Goal: Task Accomplishment & Management: Complete application form

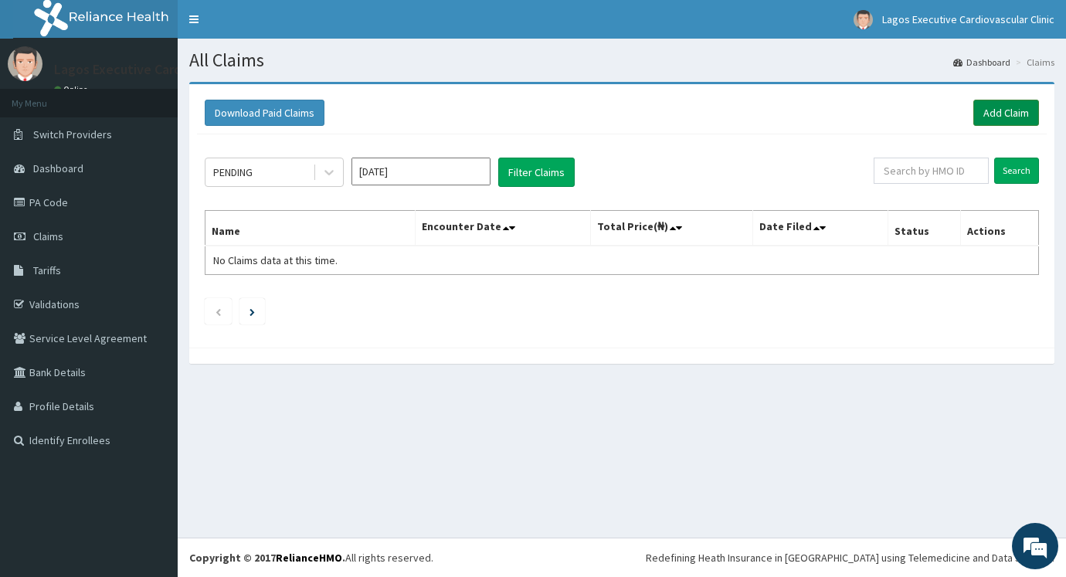
click at [981, 112] on link "Add Claim" at bounding box center [1007, 113] width 66 height 26
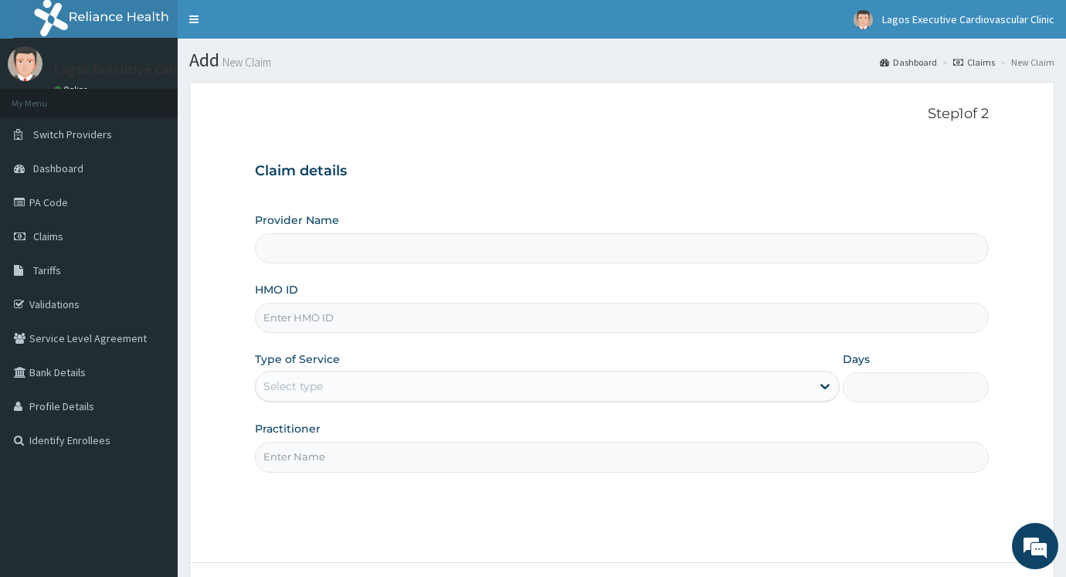
type input "Lagos executive cardiovascular clinic (LECC)"
click at [420, 298] on div "HMO ID" at bounding box center [622, 307] width 734 height 51
click at [420, 311] on input "HMO ID" at bounding box center [622, 318] width 734 height 30
paste input "AVL/10469/A"
type input "AVL/10469/A"
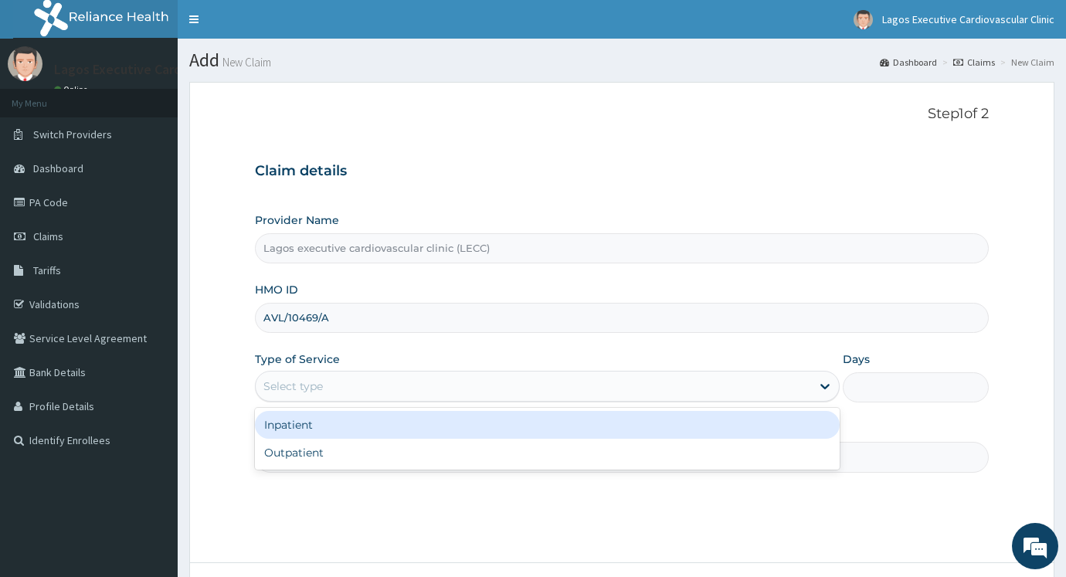
click at [332, 390] on div "Select type" at bounding box center [534, 386] width 556 height 25
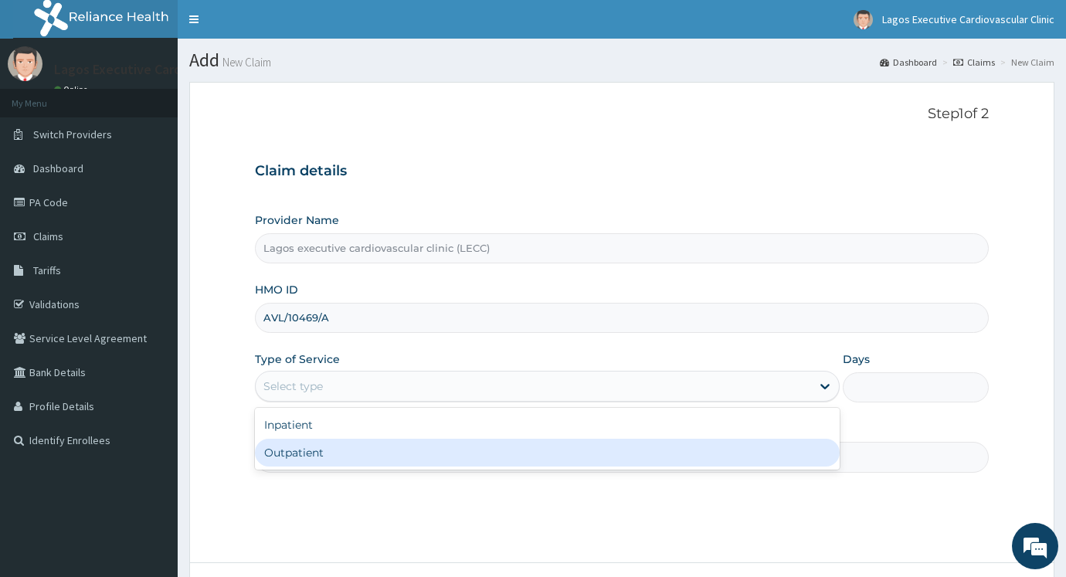
click at [324, 442] on div "Outpatient" at bounding box center [547, 453] width 585 height 28
type input "1"
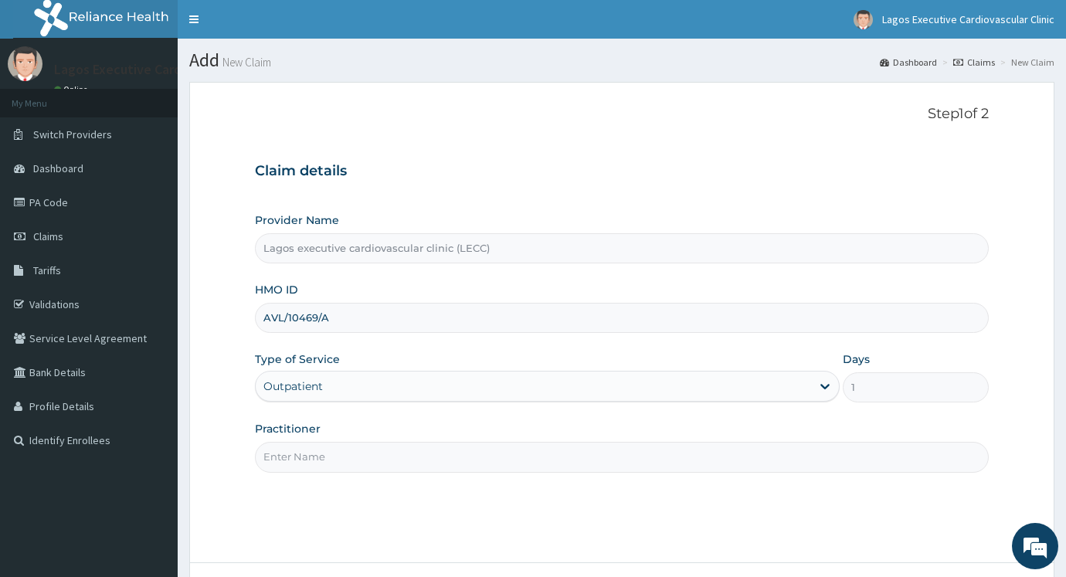
click at [321, 437] on div "Practitioner" at bounding box center [622, 446] width 734 height 51
click at [321, 455] on input "Practitioner" at bounding box center [622, 457] width 734 height 30
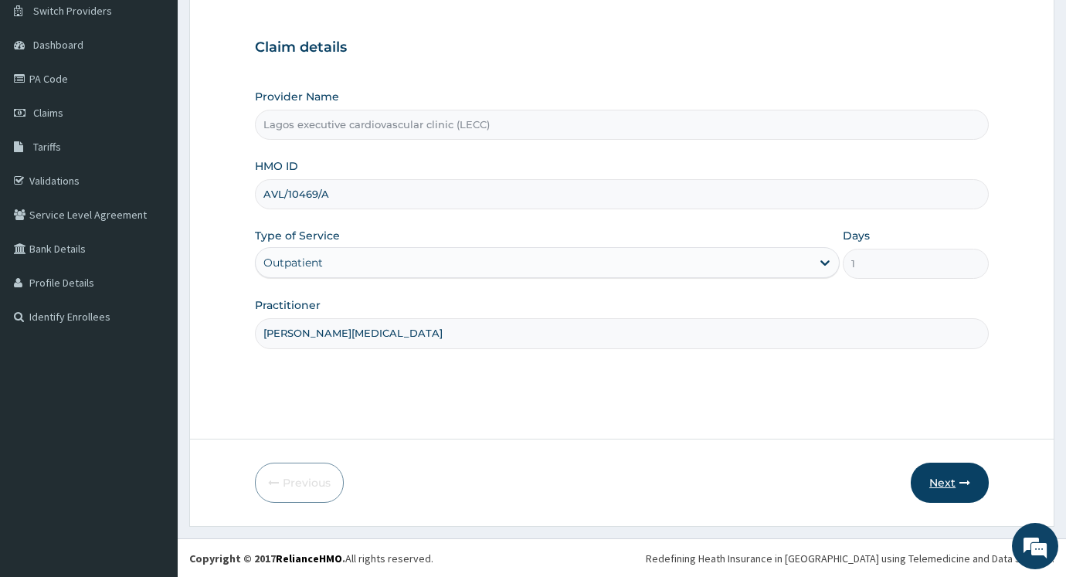
type input "dr alli"
click at [938, 475] on button "Next" at bounding box center [950, 483] width 78 height 40
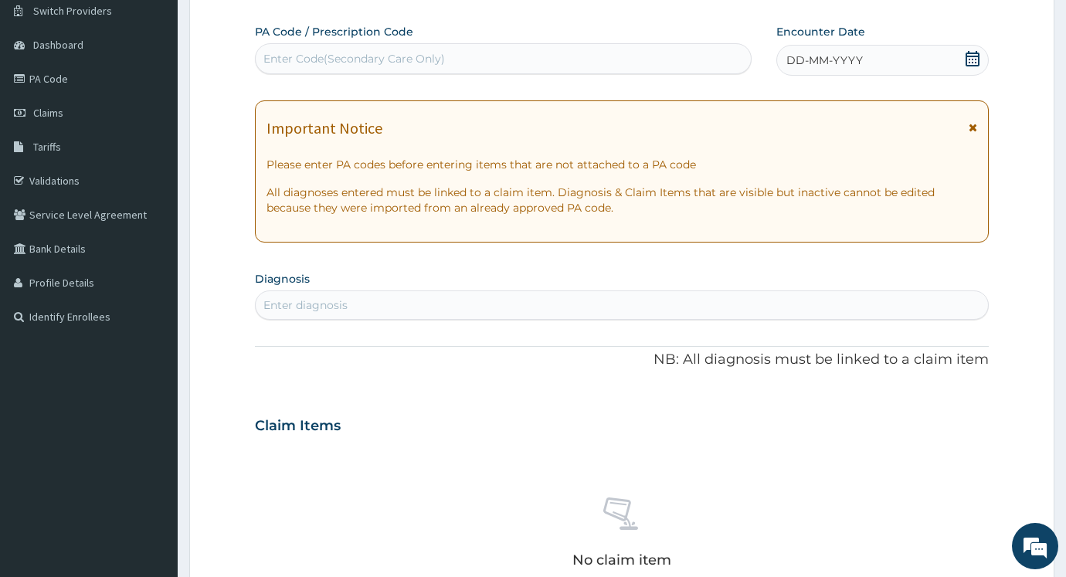
click at [505, 62] on div "Enter Code(Secondary Care Only)" at bounding box center [503, 58] width 495 height 25
paste input "PA/C452B6"
type input "PA/C452B6"
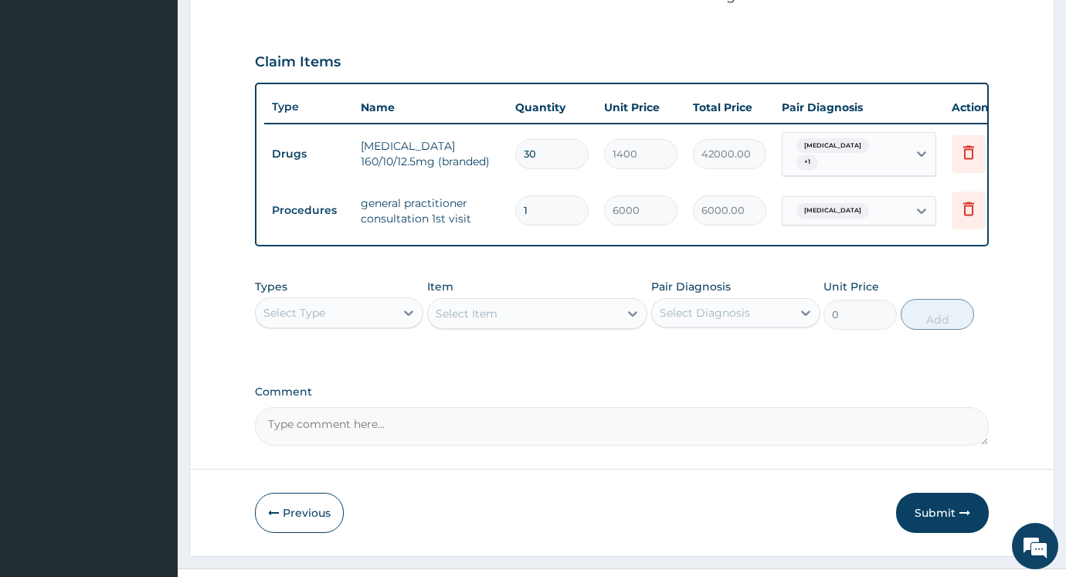
scroll to position [517, 0]
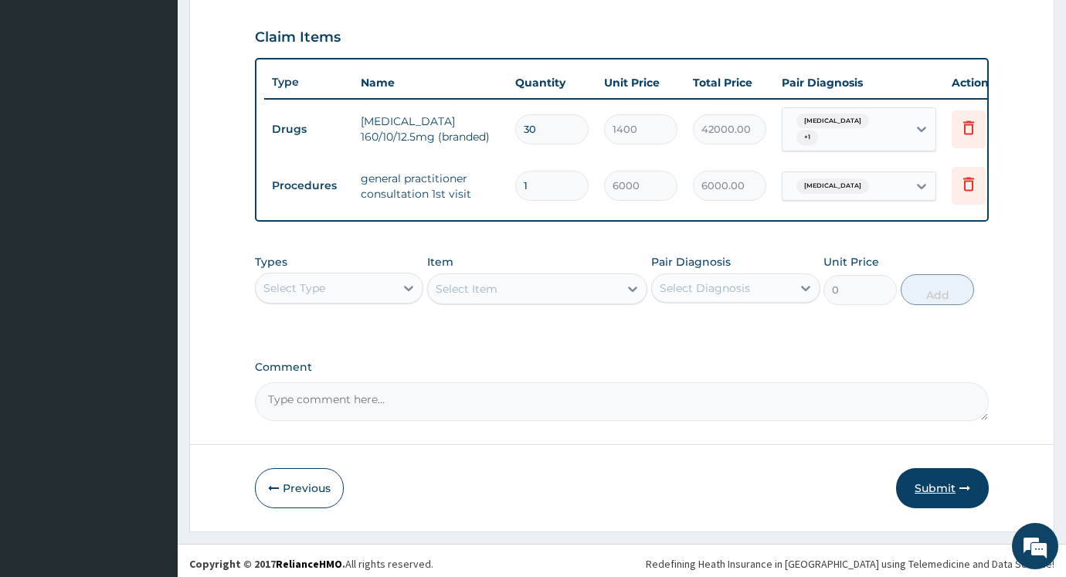
click at [956, 485] on button "Submit" at bounding box center [942, 488] width 93 height 40
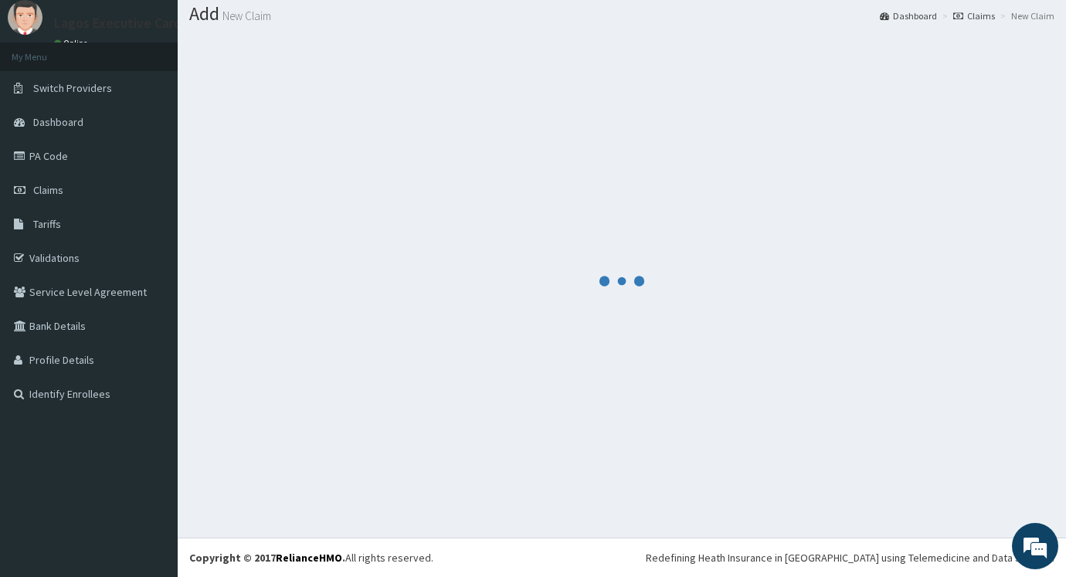
scroll to position [46, 0]
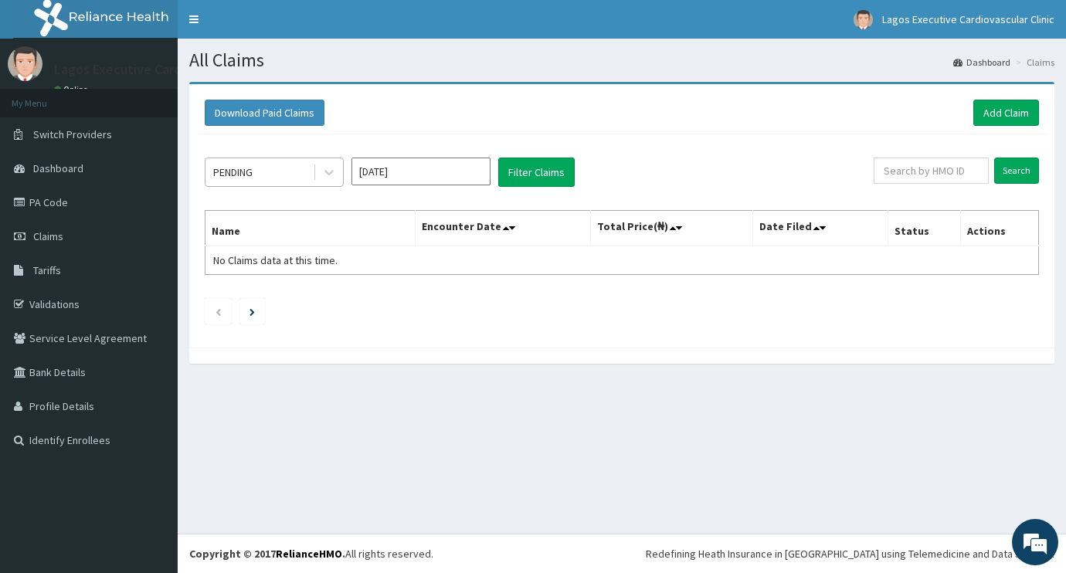
click at [296, 179] on div "PENDING" at bounding box center [259, 172] width 107 height 25
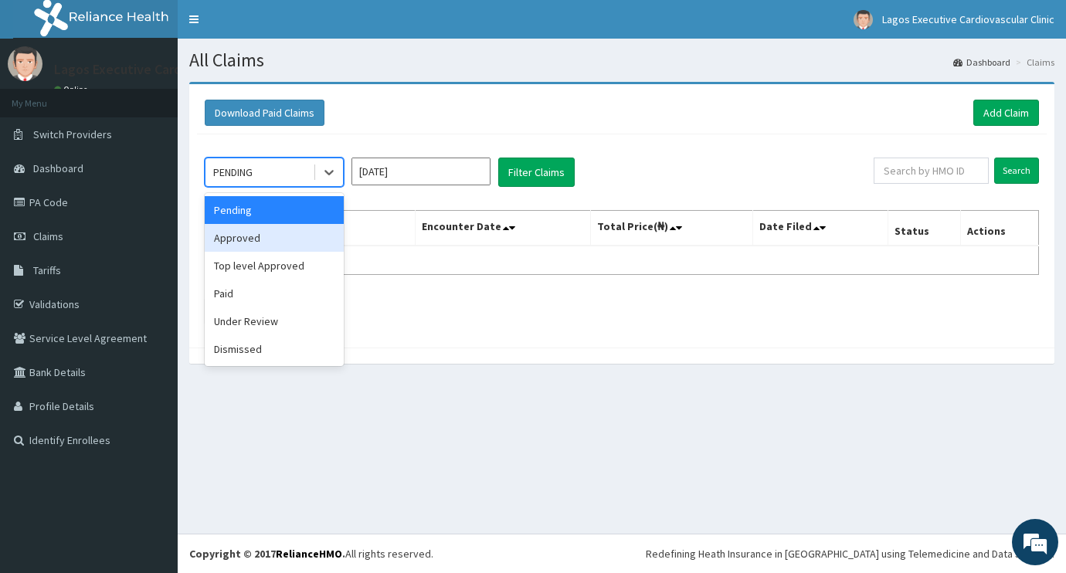
click at [315, 235] on div "Approved" at bounding box center [274, 238] width 139 height 28
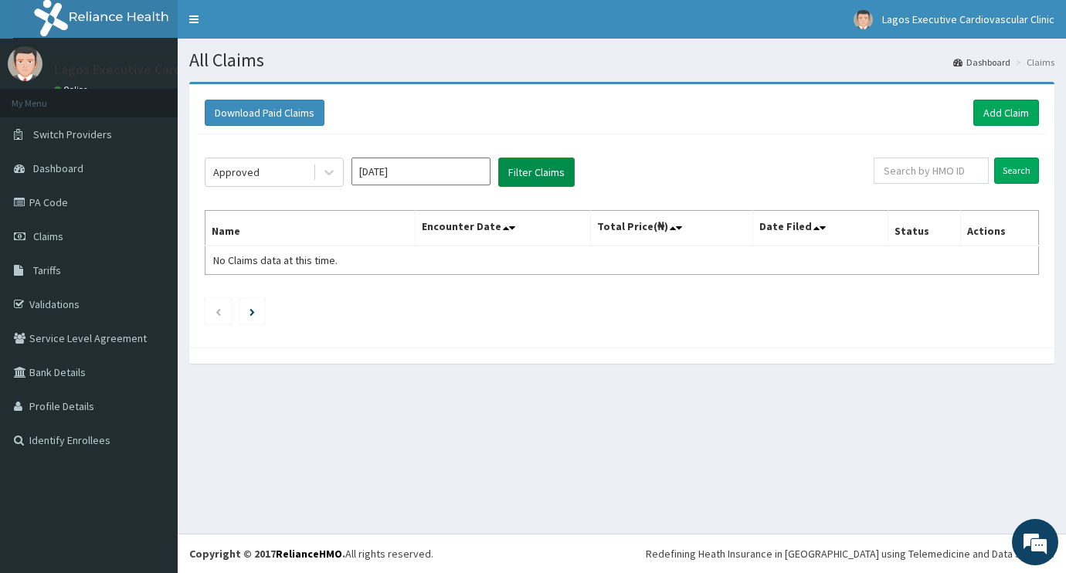
click at [542, 170] on button "Filter Claims" at bounding box center [536, 172] width 77 height 29
click at [440, 170] on input "Sep 2025" at bounding box center [421, 172] width 139 height 28
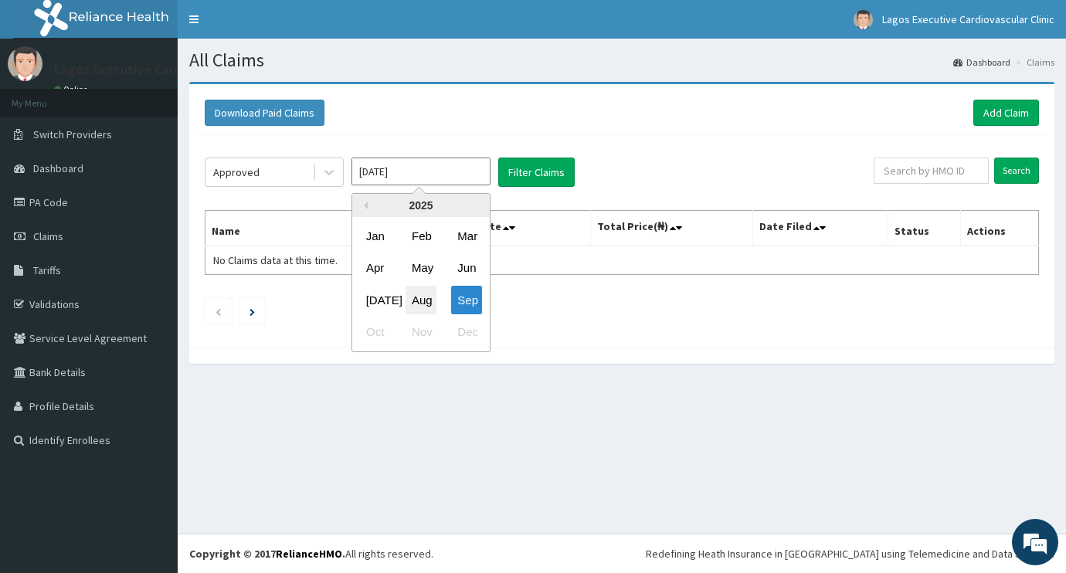
click at [421, 296] on div "Aug" at bounding box center [421, 300] width 31 height 29
type input "Aug 2025"
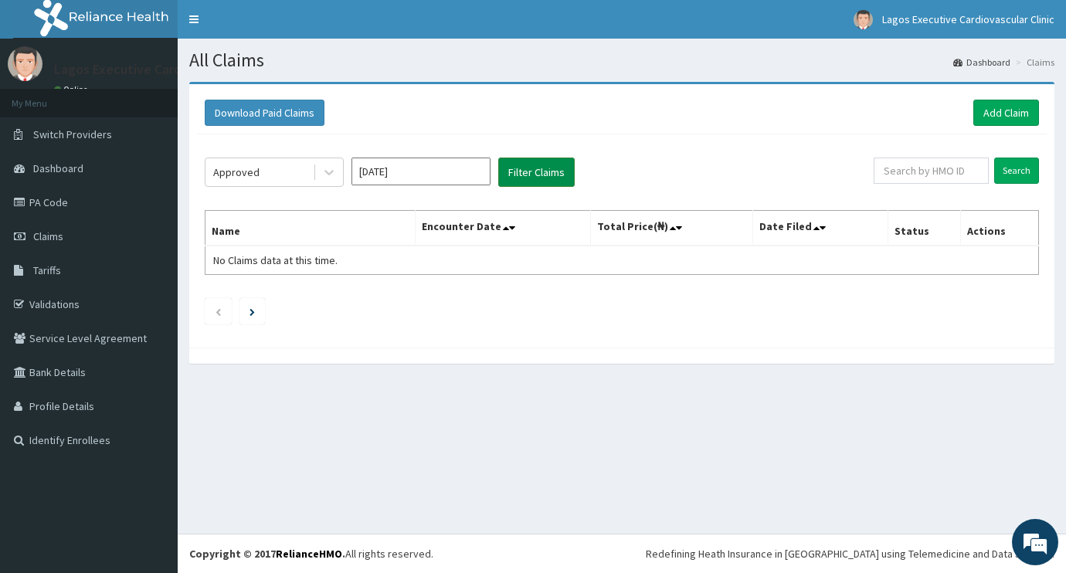
click at [513, 163] on button "Filter Claims" at bounding box center [536, 172] width 77 height 29
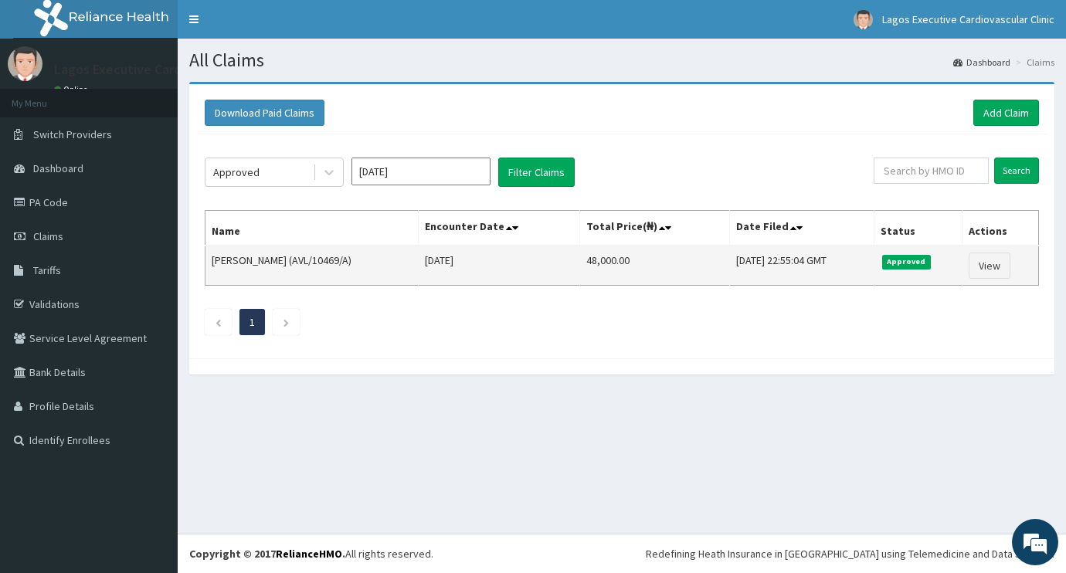
click at [580, 261] on td "48,000.00" at bounding box center [655, 266] width 150 height 40
copy td "48,000.00"
drag, startPoint x: 325, startPoint y: 264, endPoint x: 269, endPoint y: 263, distance: 56.4
click at [269, 263] on td "OPIAH RITA (AVL/10469/A)" at bounding box center [312, 266] width 213 height 40
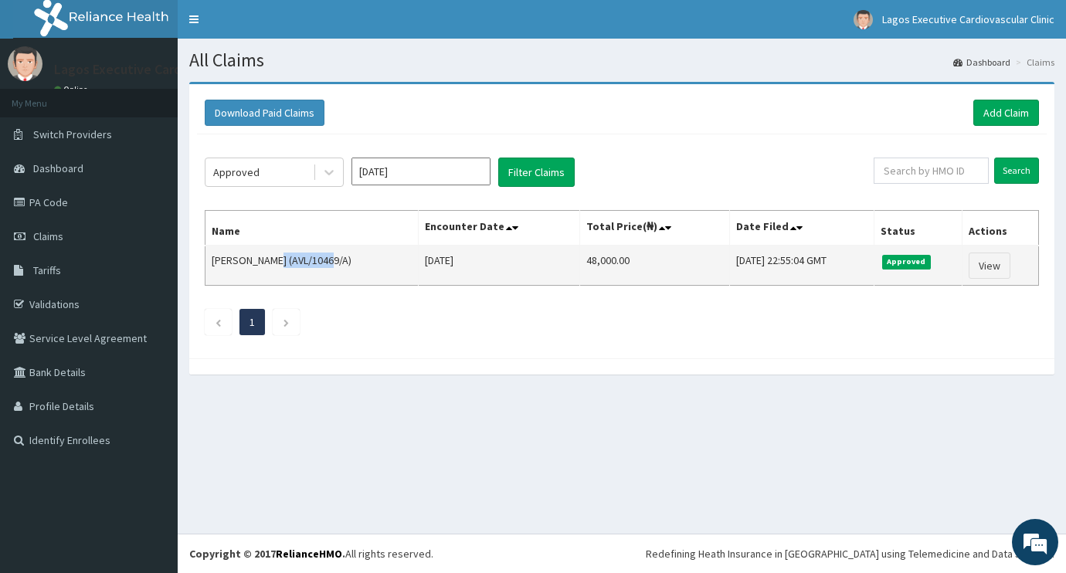
copy td "AVL/10469/A"
click at [985, 265] on link "View" at bounding box center [990, 266] width 42 height 26
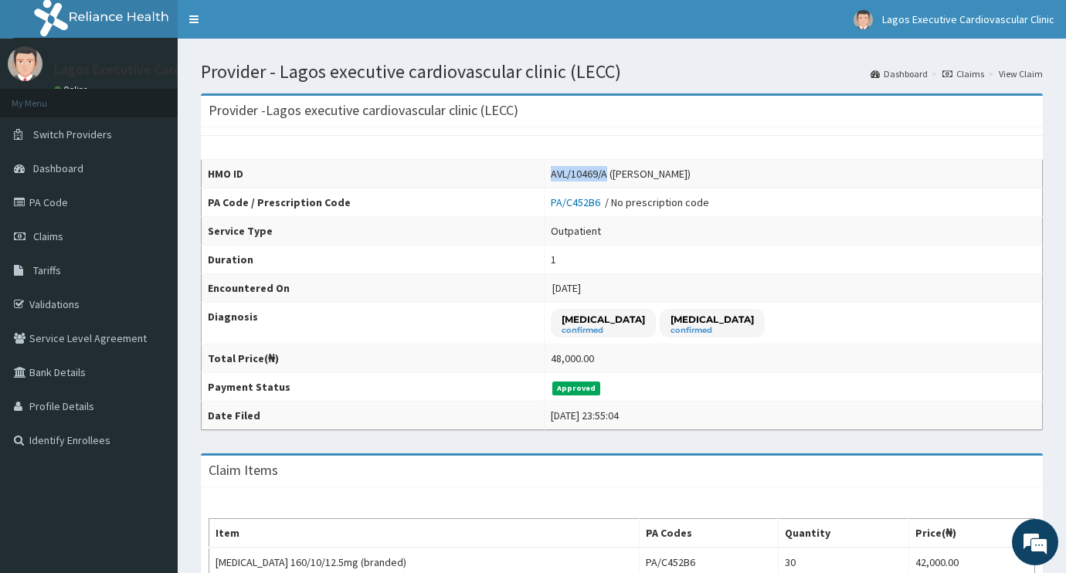
copy div "AVL/10469/A"
drag, startPoint x: 560, startPoint y: 175, endPoint x: 502, endPoint y: 175, distance: 58.0
click at [544, 175] on td "AVL/10469/A (OPIAH RITA)" at bounding box center [793, 174] width 499 height 29
click at [104, 246] on link "Claims" at bounding box center [89, 236] width 178 height 34
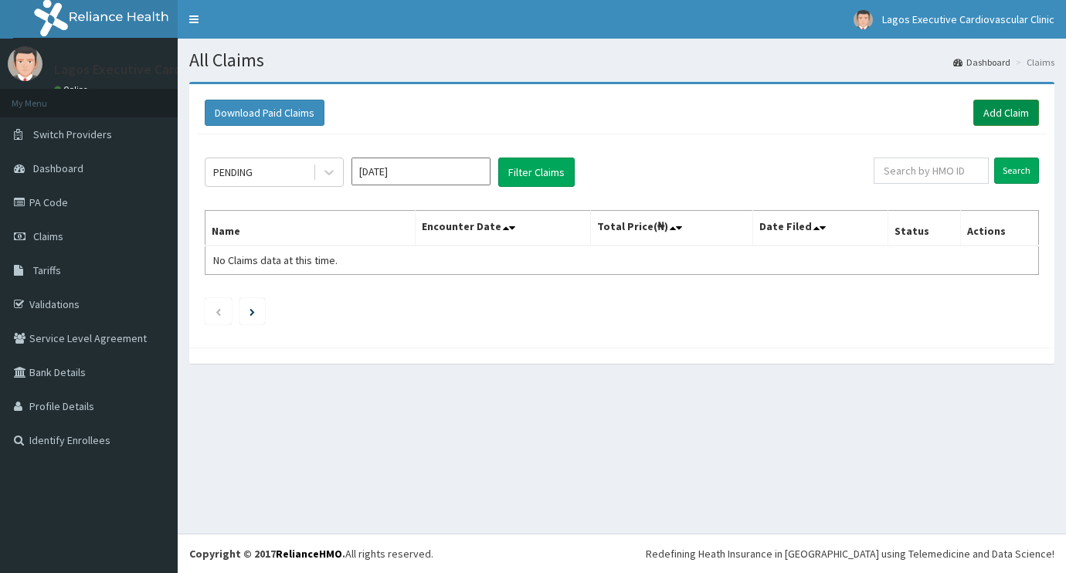
click at [999, 120] on link "Add Claim" at bounding box center [1007, 113] width 66 height 26
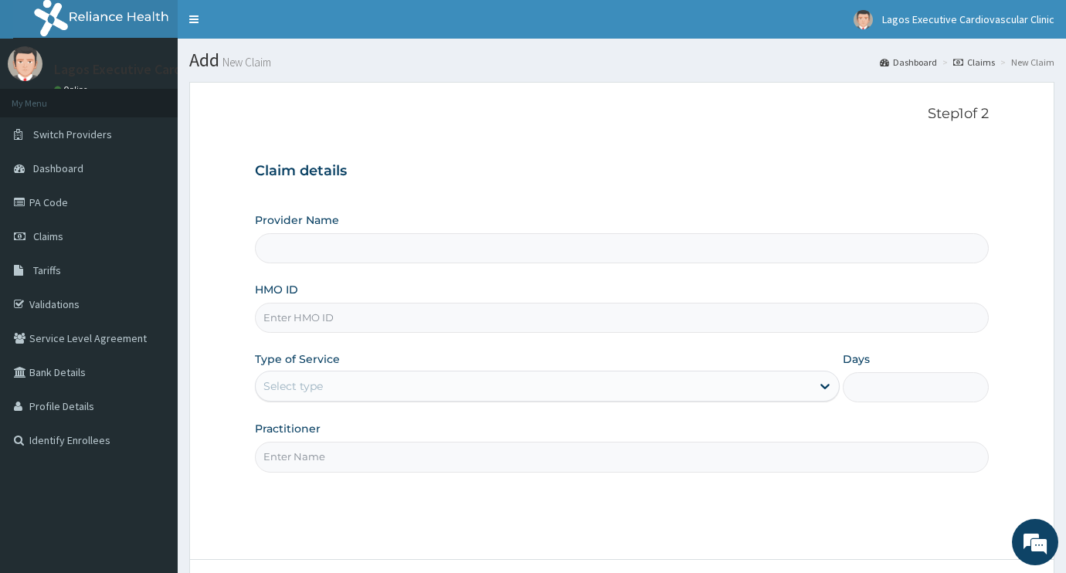
click at [476, 325] on input "HMO ID" at bounding box center [622, 318] width 734 height 30
paste input "AVL/10469/A"
type input "AVL/10469/A"
click at [433, 387] on div "Select type" at bounding box center [534, 386] width 556 height 25
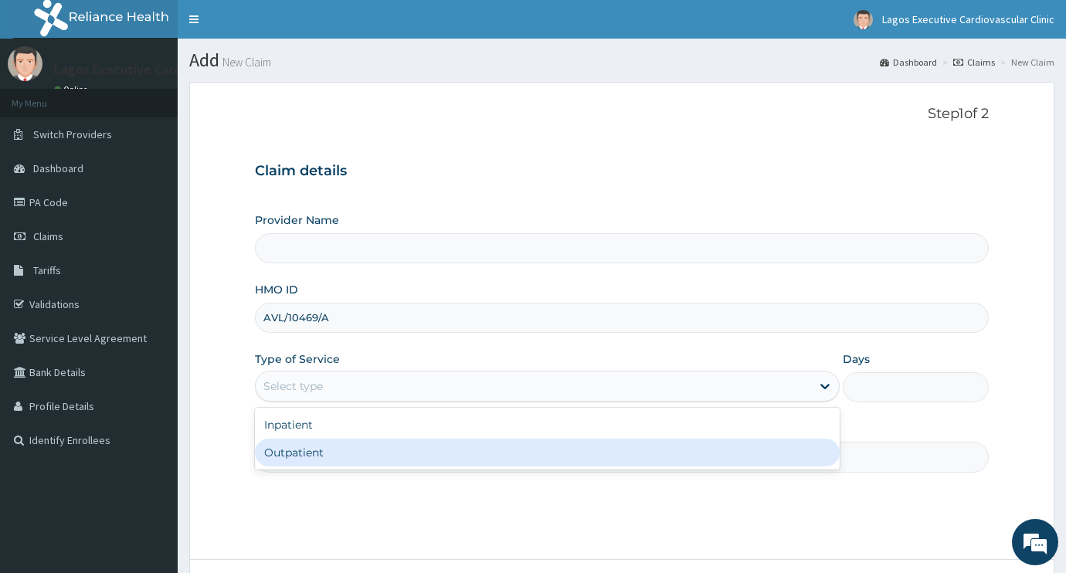
click at [420, 447] on div "Outpatient" at bounding box center [547, 453] width 585 height 28
type input "1"
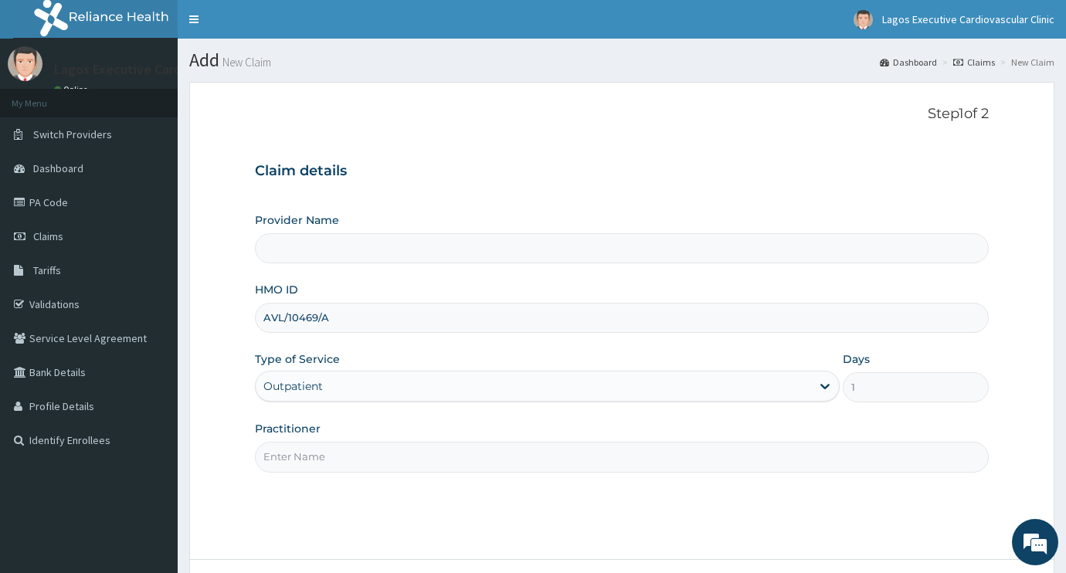
click at [413, 447] on input "Practitioner" at bounding box center [622, 457] width 734 height 30
type input "dr"
type input "Lagos executive cardiovascular clinic (LECC)"
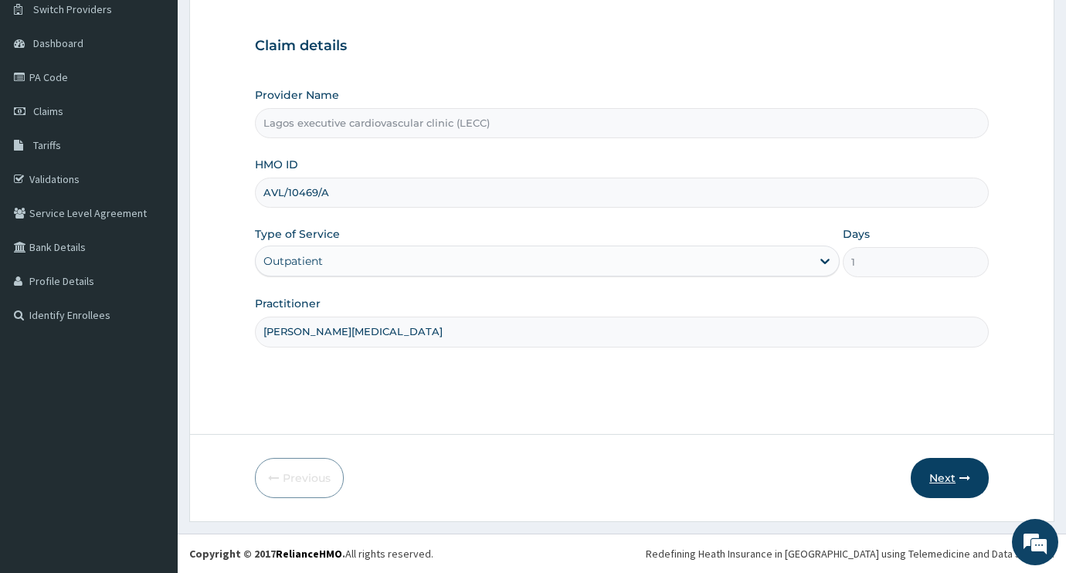
type input "dr alli"
click at [937, 473] on button "Next" at bounding box center [950, 478] width 78 height 40
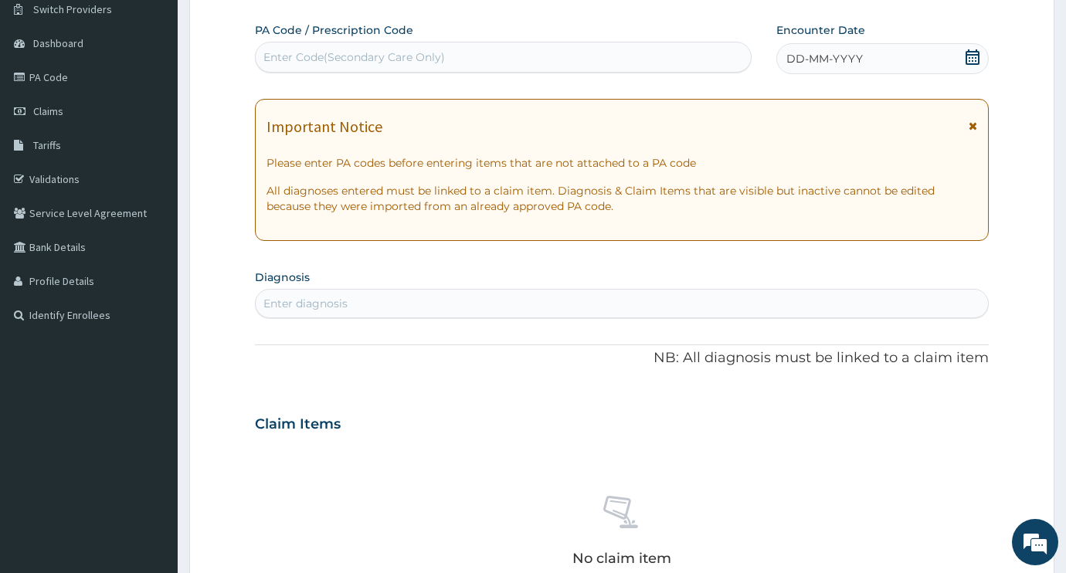
click at [428, 57] on div "Enter Code(Secondary Care Only)" at bounding box center [355, 56] width 182 height 15
paste input "PA/A76CF1"
type input "PA/A76CF1"
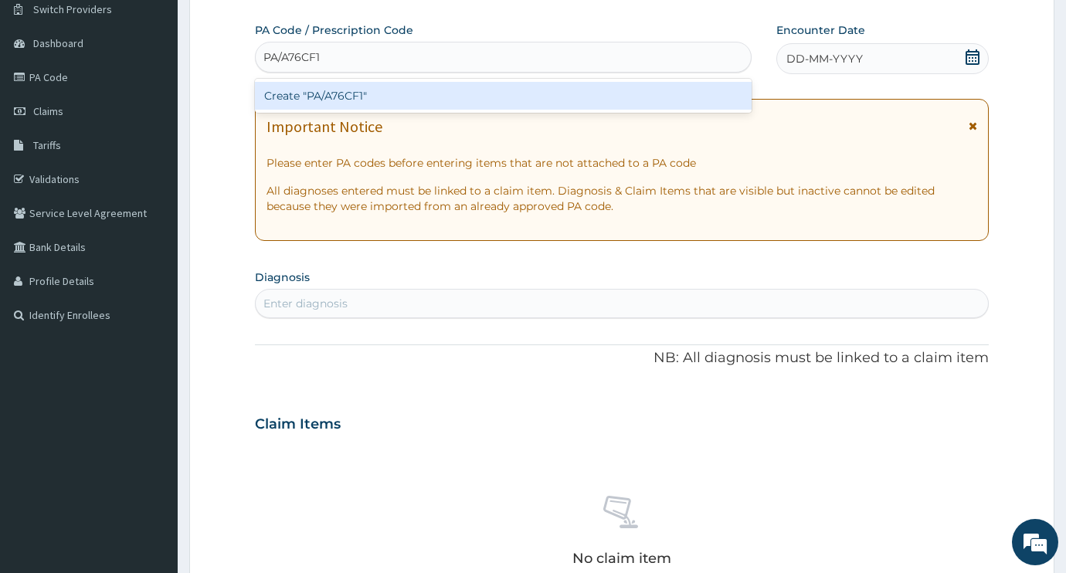
click at [424, 96] on div "Create "PA/A76CF1"" at bounding box center [503, 96] width 497 height 28
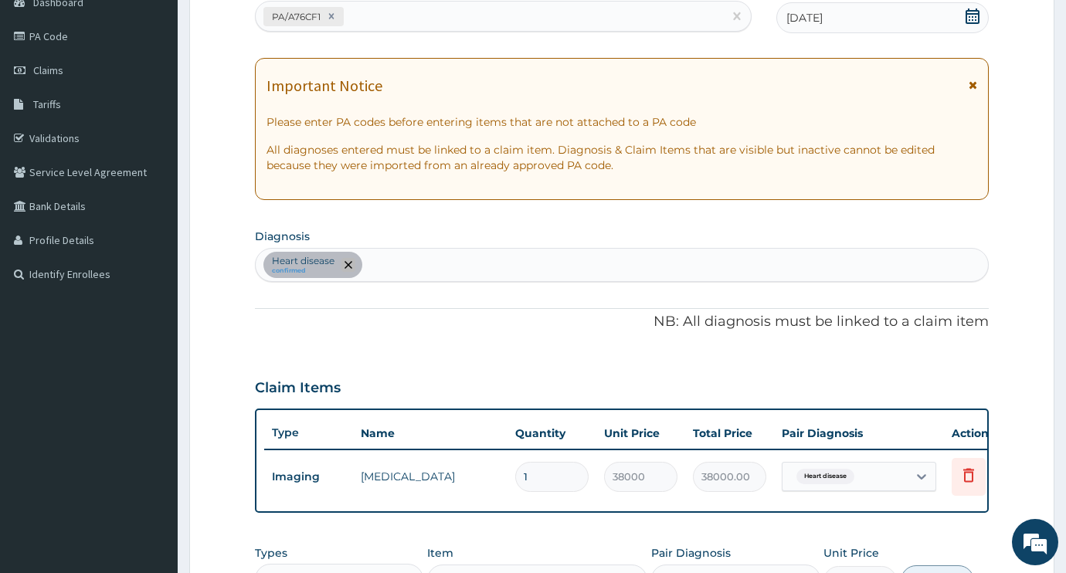
scroll to position [83, 0]
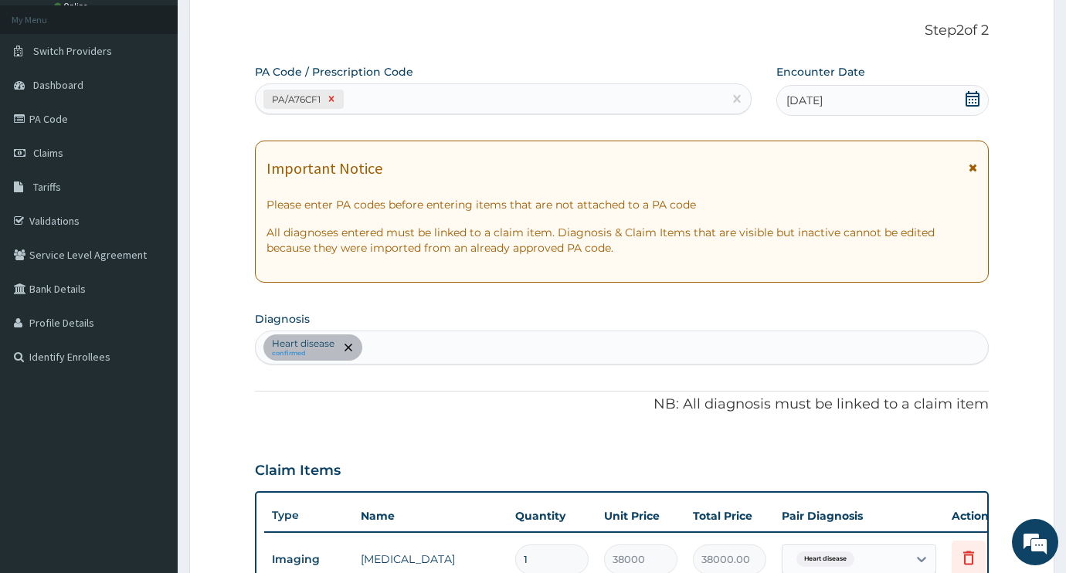
click at [335, 97] on icon at bounding box center [331, 99] width 11 height 11
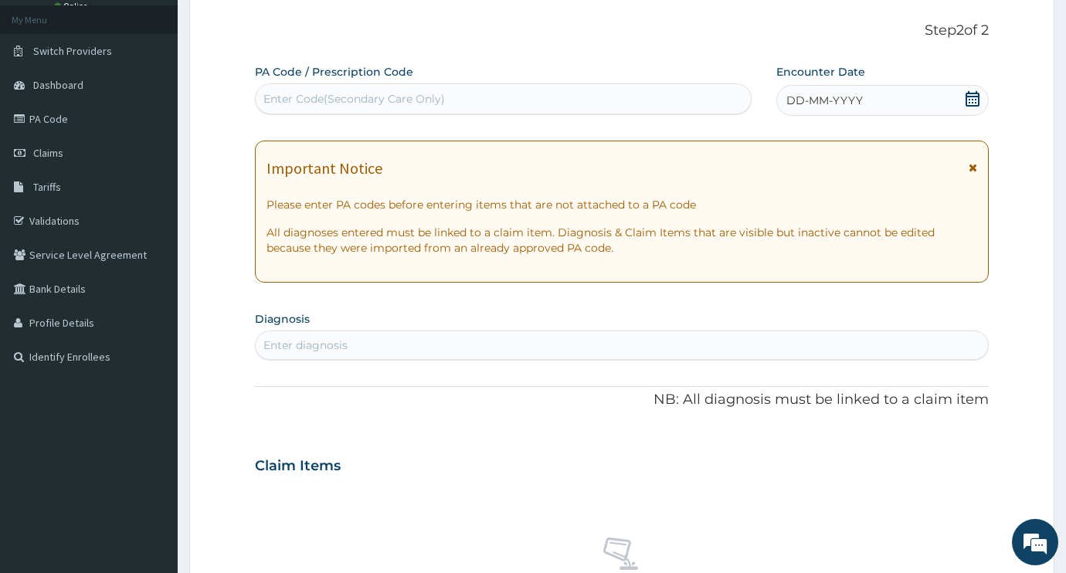
click at [327, 97] on div "Enter Code(Secondary Care Only)" at bounding box center [355, 98] width 182 height 15
paste input "PA/B2E6D2"
type input "PA/B2E6D2"
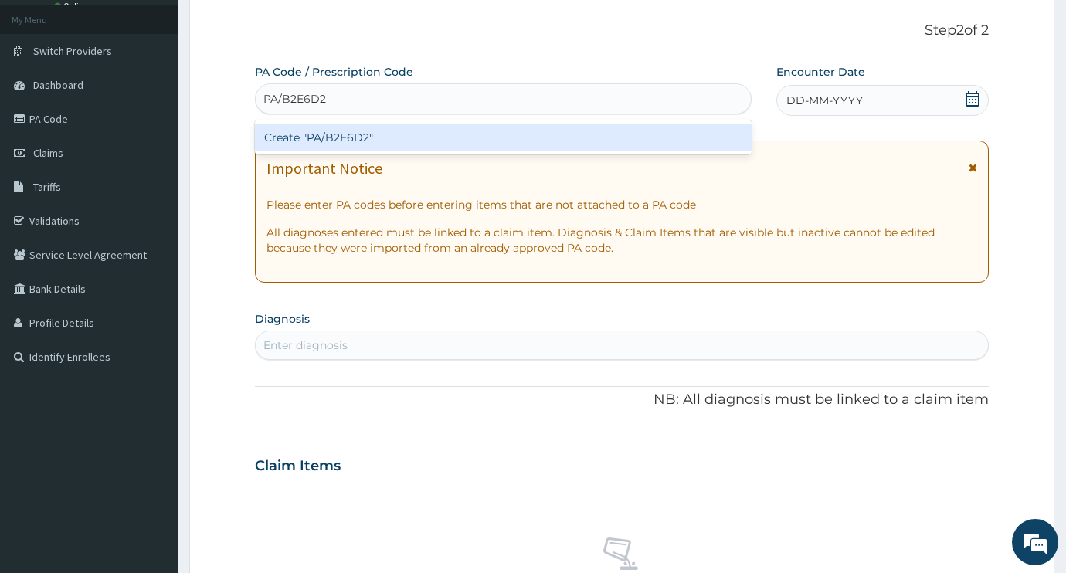
click at [338, 125] on div "Create "PA/B2E6D2"" at bounding box center [503, 138] width 497 height 28
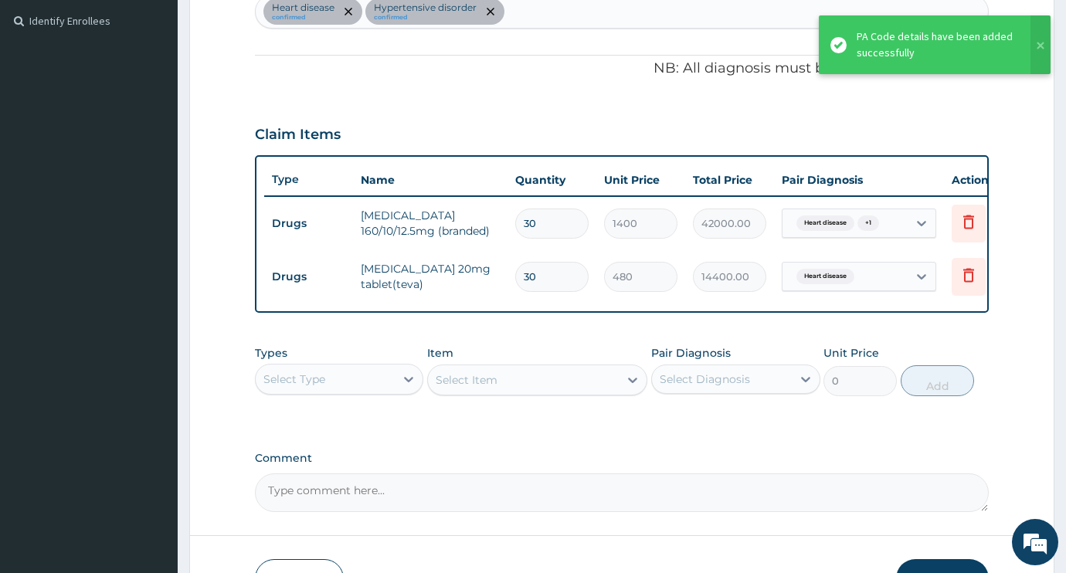
scroll to position [442, 0]
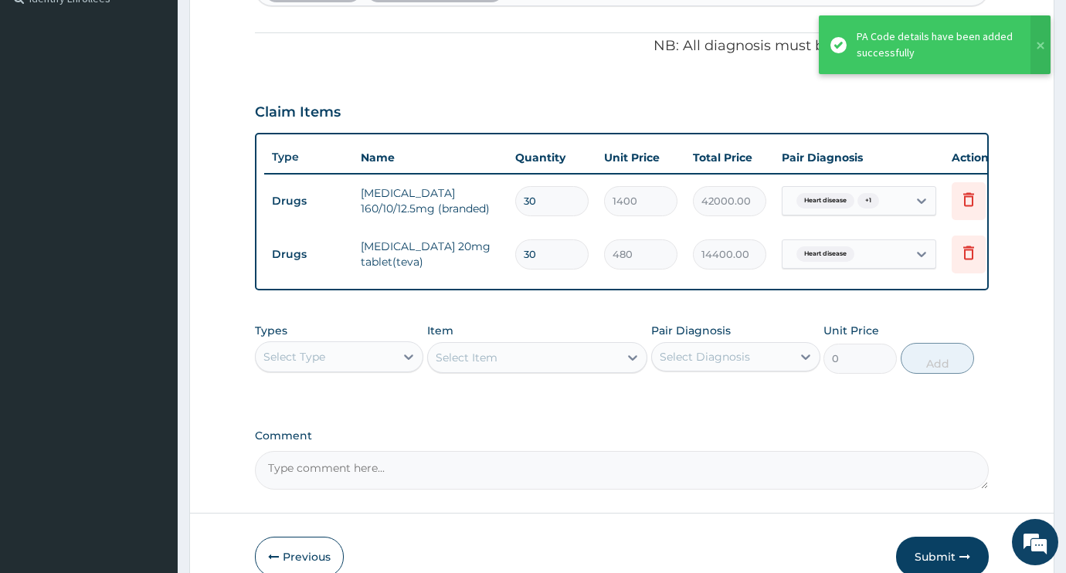
click at [544, 202] on input "30" at bounding box center [551, 201] width 73 height 30
type input "3"
type input "4200.00"
type input "0.00"
type input "1"
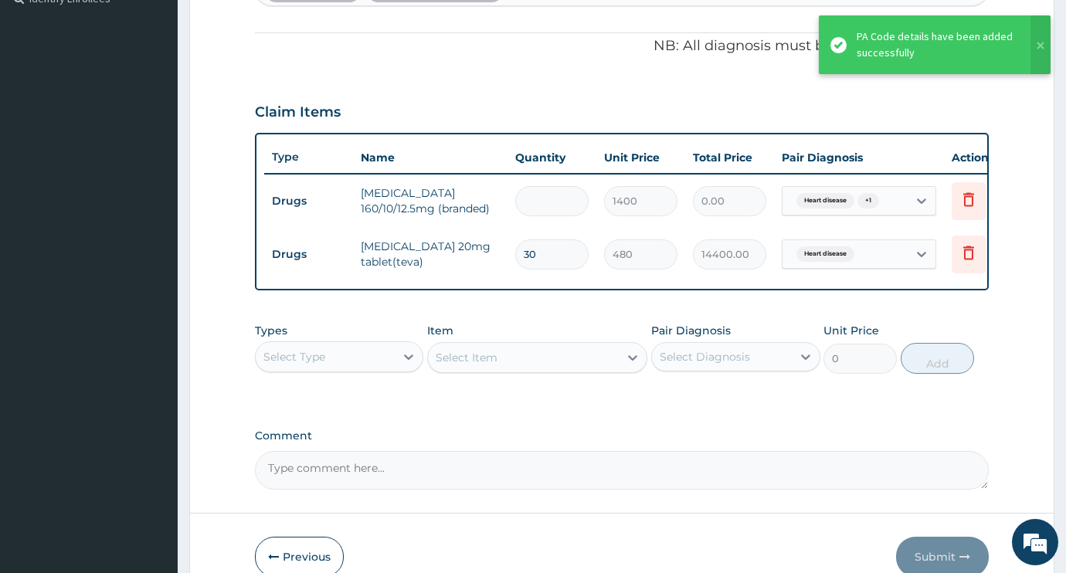
type input "1400.00"
type input "14"
type input "19600.00"
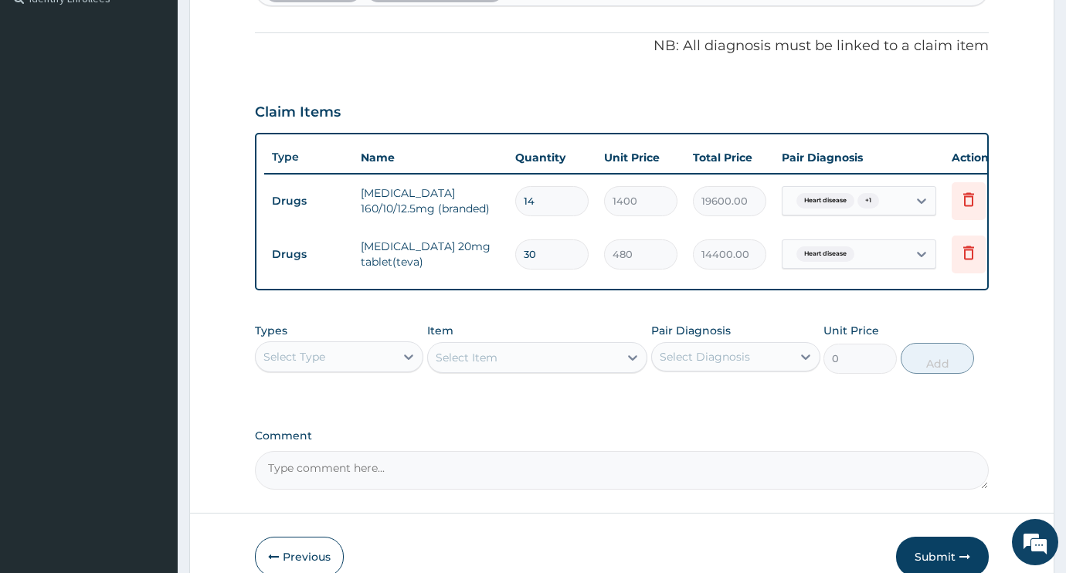
type input "14"
click at [560, 257] on input "30" at bounding box center [551, 255] width 73 height 30
type input "3"
type input "1440.00"
type input "0.00"
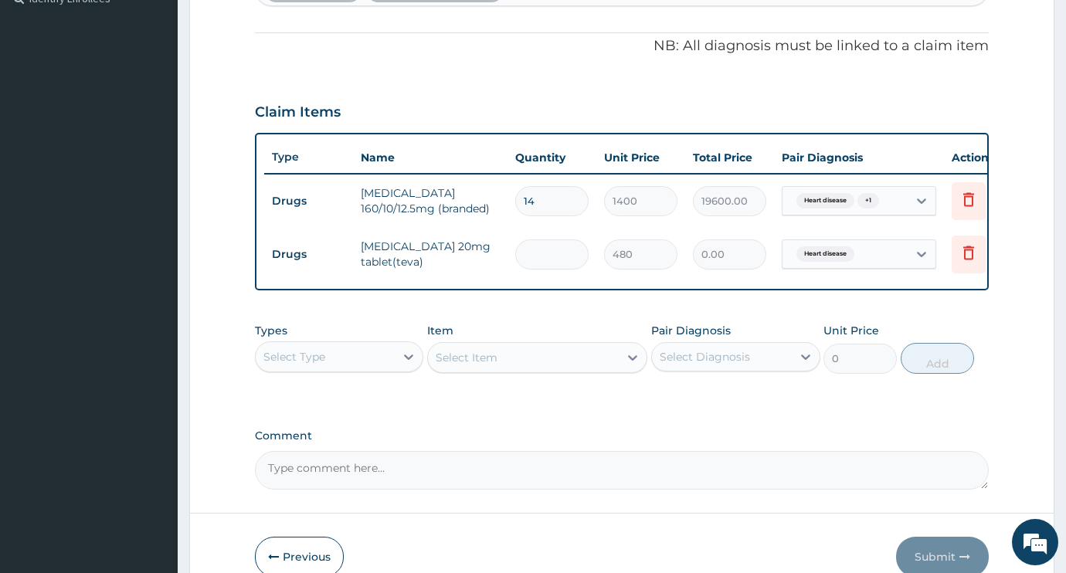
type input "1"
type input "480.00"
type input "14"
type input "6720.00"
type input "14"
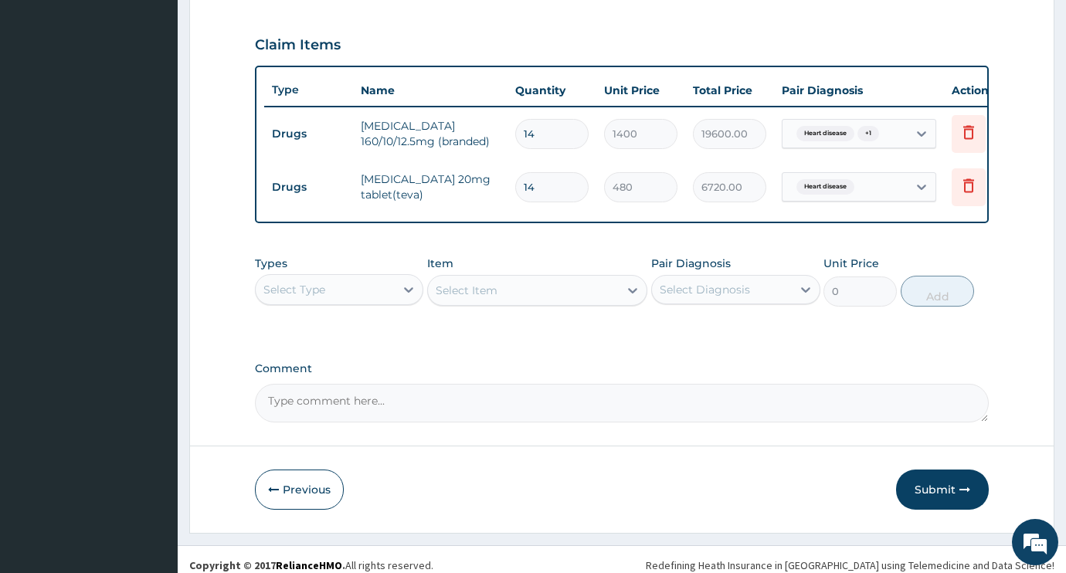
scroll to position [521, 0]
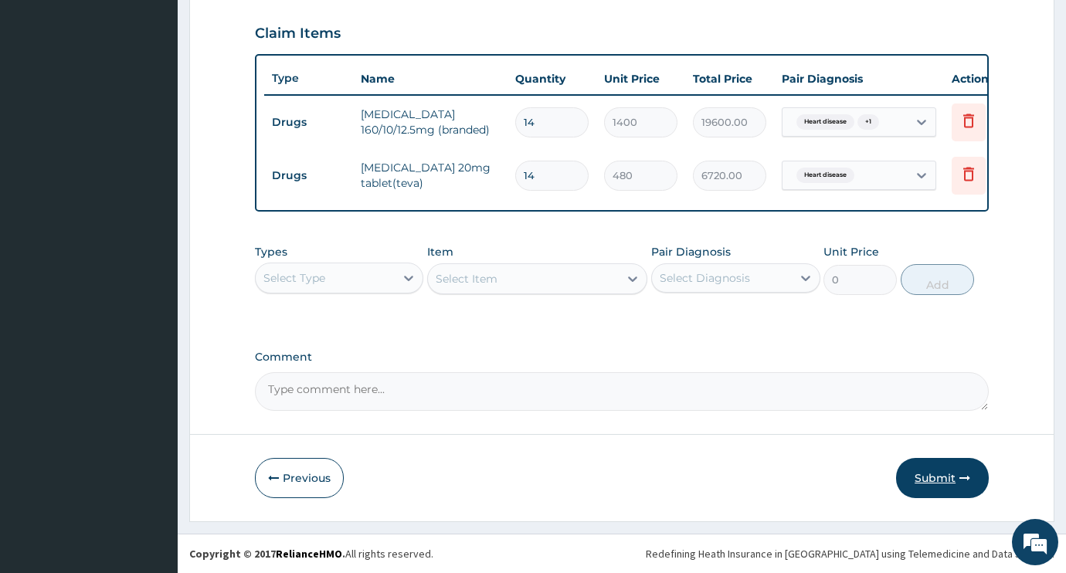
click at [950, 477] on button "Submit" at bounding box center [942, 478] width 93 height 40
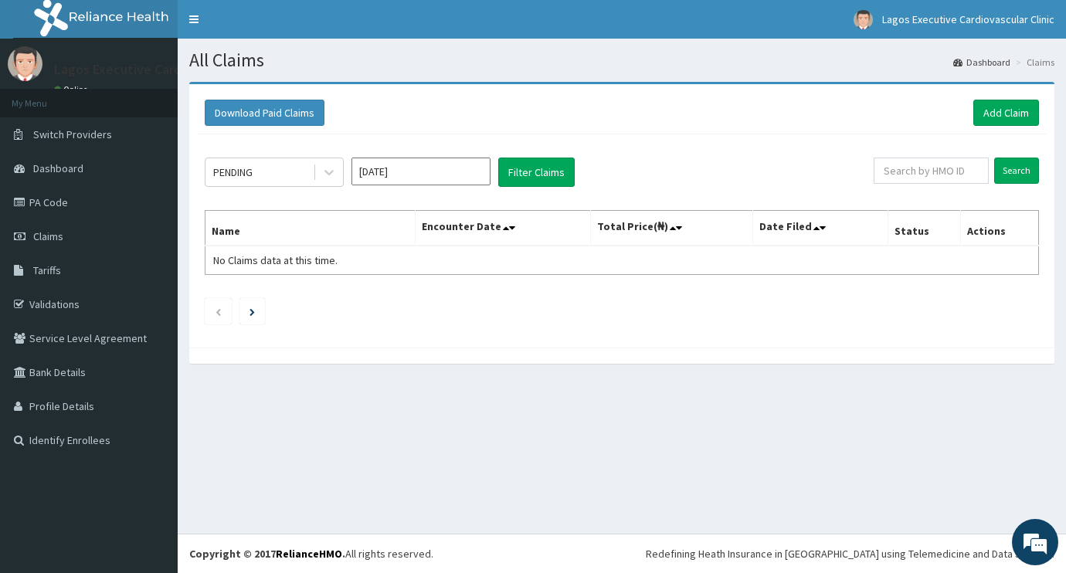
click at [366, 167] on input "[DATE]" at bounding box center [421, 172] width 139 height 28
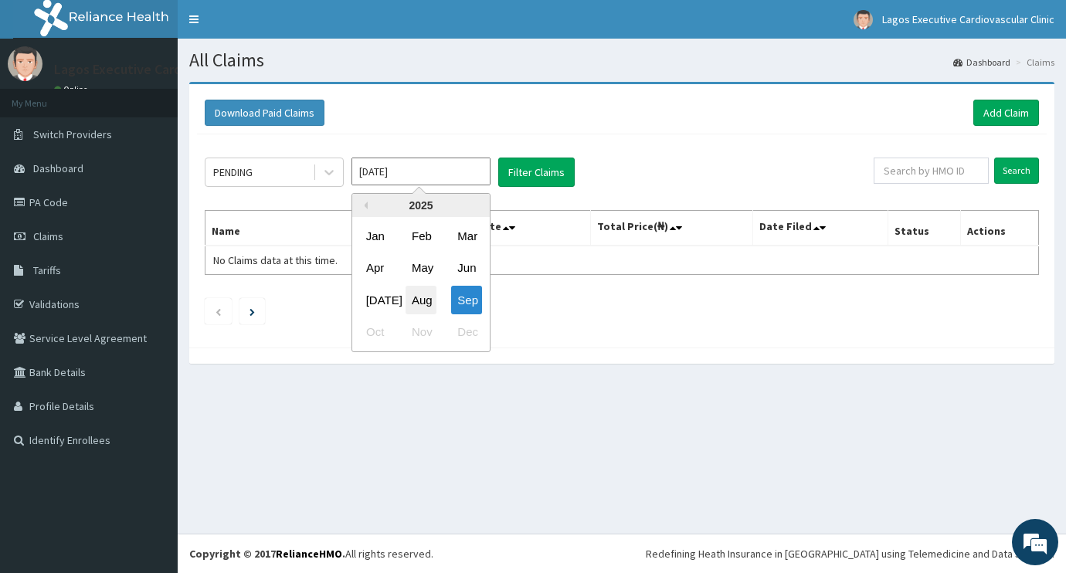
click at [426, 289] on div "Aug" at bounding box center [421, 300] width 31 height 29
type input "[DATE]"
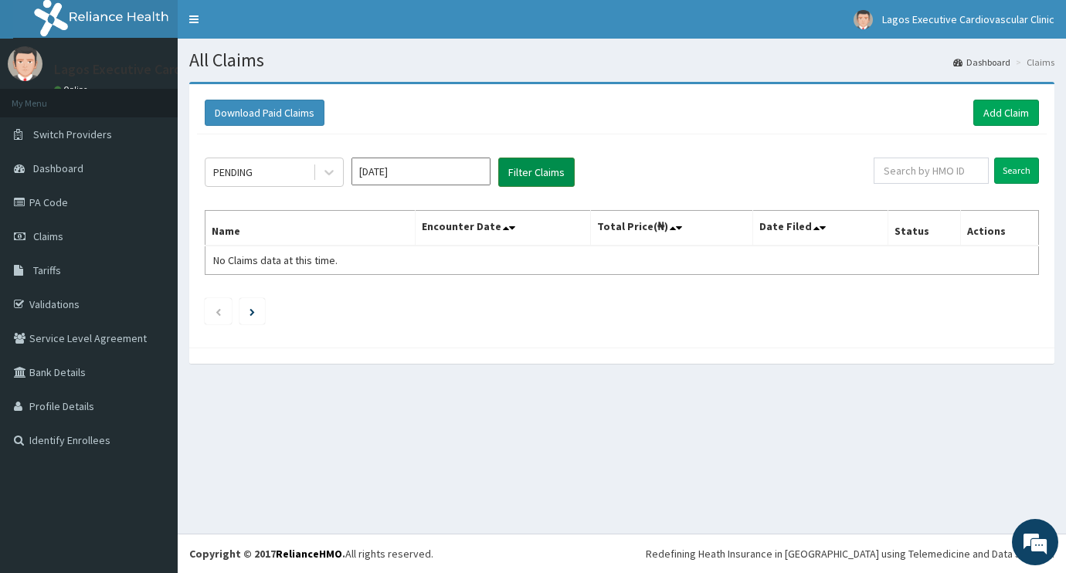
click at [521, 165] on button "Filter Claims" at bounding box center [536, 172] width 77 height 29
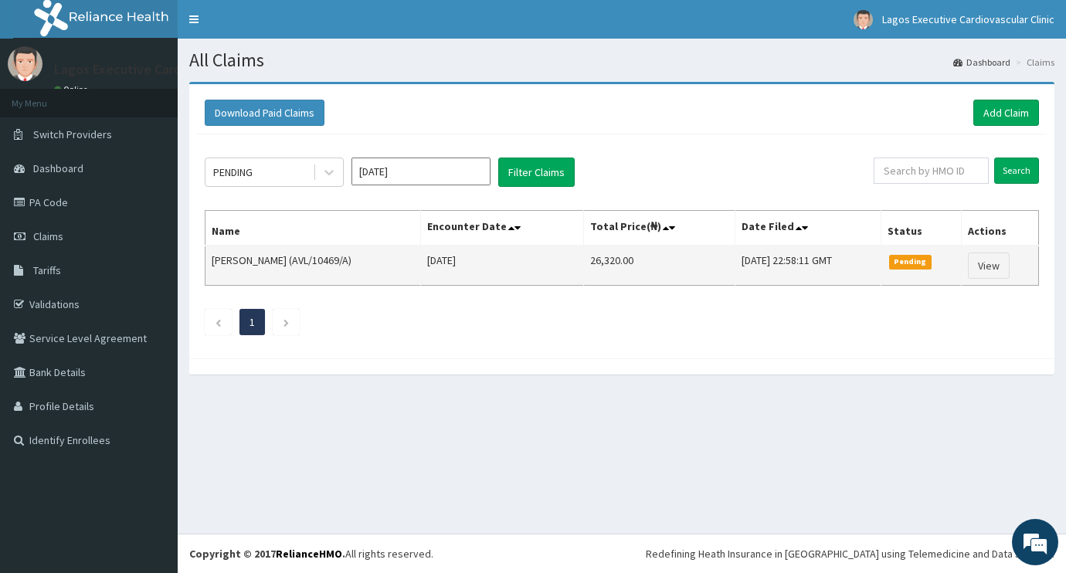
click at [584, 260] on td "26,320.00" at bounding box center [659, 266] width 151 height 40
copy td "26,320.00"
